Goal: Task Accomplishment & Management: Complete application form

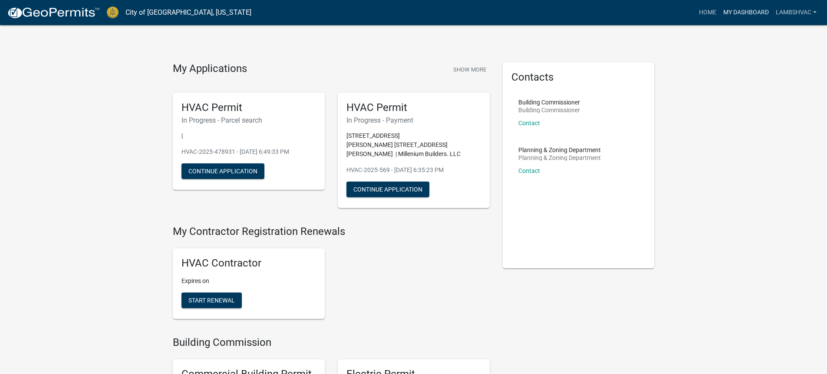
click at [748, 10] on link "My Dashboard" at bounding box center [745, 12] width 53 height 16
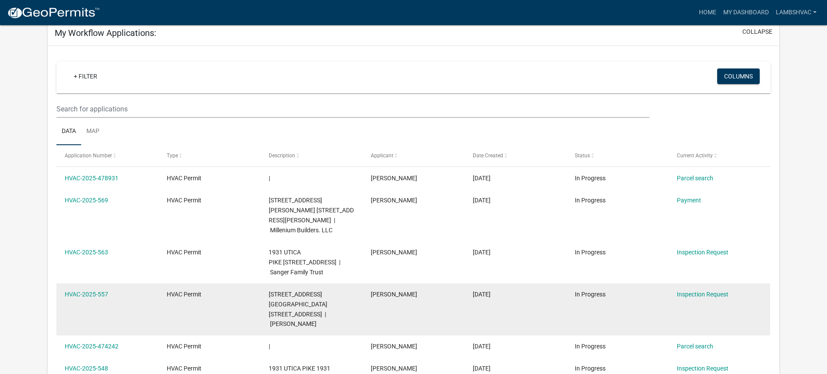
scroll to position [130, 0]
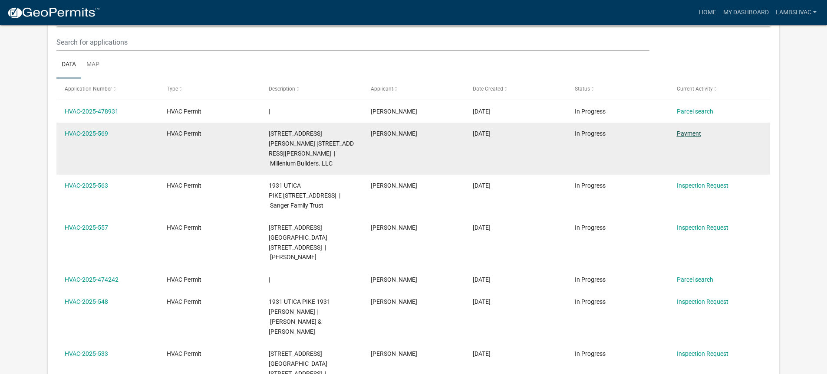
click at [685, 132] on link "Payment" at bounding box center [688, 133] width 24 height 7
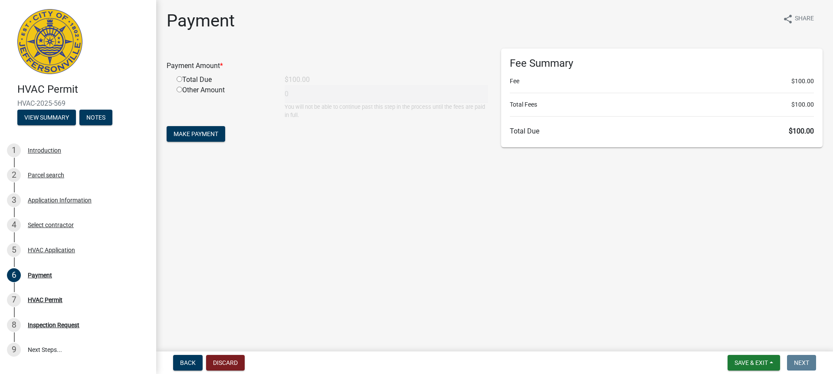
click at [183, 79] on div "Total Due" at bounding box center [224, 80] width 108 height 10
click at [181, 79] on input "radio" at bounding box center [180, 79] width 6 height 6
radio input "true"
type input "100"
click at [206, 134] on span "Make Payment" at bounding box center [196, 134] width 45 height 7
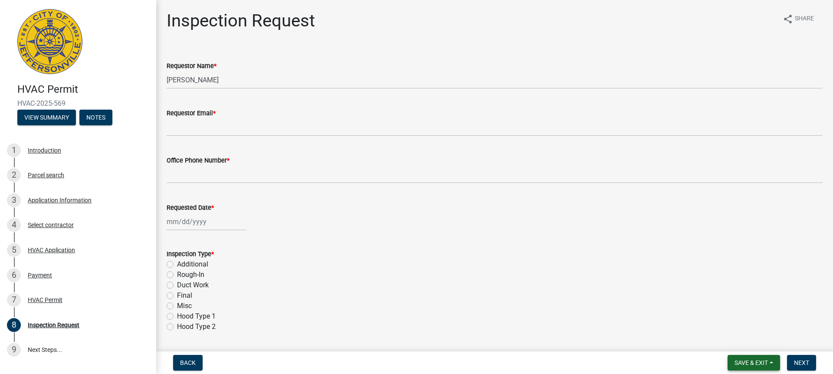
click at [769, 360] on button "Save & Exit" at bounding box center [754, 363] width 53 height 16
click at [746, 335] on button "Save & Exit" at bounding box center [745, 340] width 69 height 21
